Goal: Task Accomplishment & Management: Manage account settings

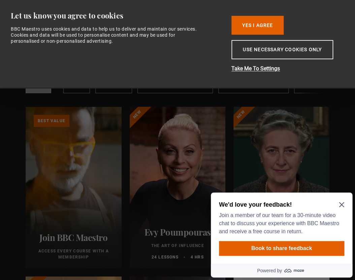
click at [342, 203] on icon "Close Maze Prompt" at bounding box center [341, 204] width 5 height 5
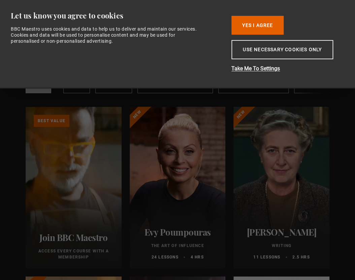
click at [275, 47] on button "Use necessary cookies only" at bounding box center [282, 49] width 102 height 19
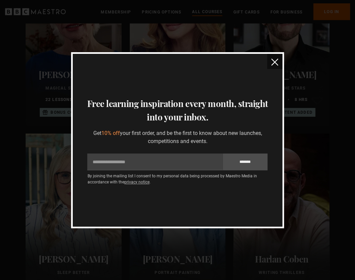
scroll to position [249, 0]
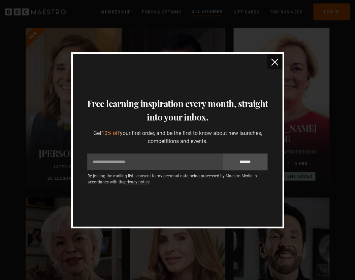
click at [273, 58] on button "close" at bounding box center [274, 61] width 15 height 15
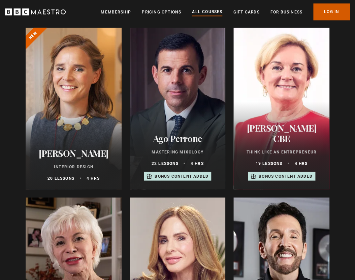
click at [323, 12] on link "Log In" at bounding box center [331, 11] width 37 height 17
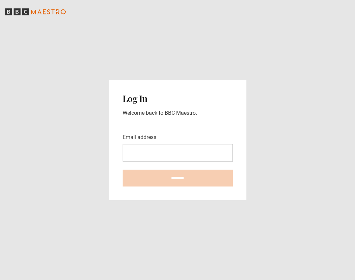
click at [159, 156] on input "Email address" at bounding box center [178, 153] width 110 height 18
click at [221, 280] on com-1password-button at bounding box center [177, 280] width 355 height 0
click at [164, 158] on input "Email address" at bounding box center [178, 153] width 110 height 18
